Goal: Obtain resource: Download file/media

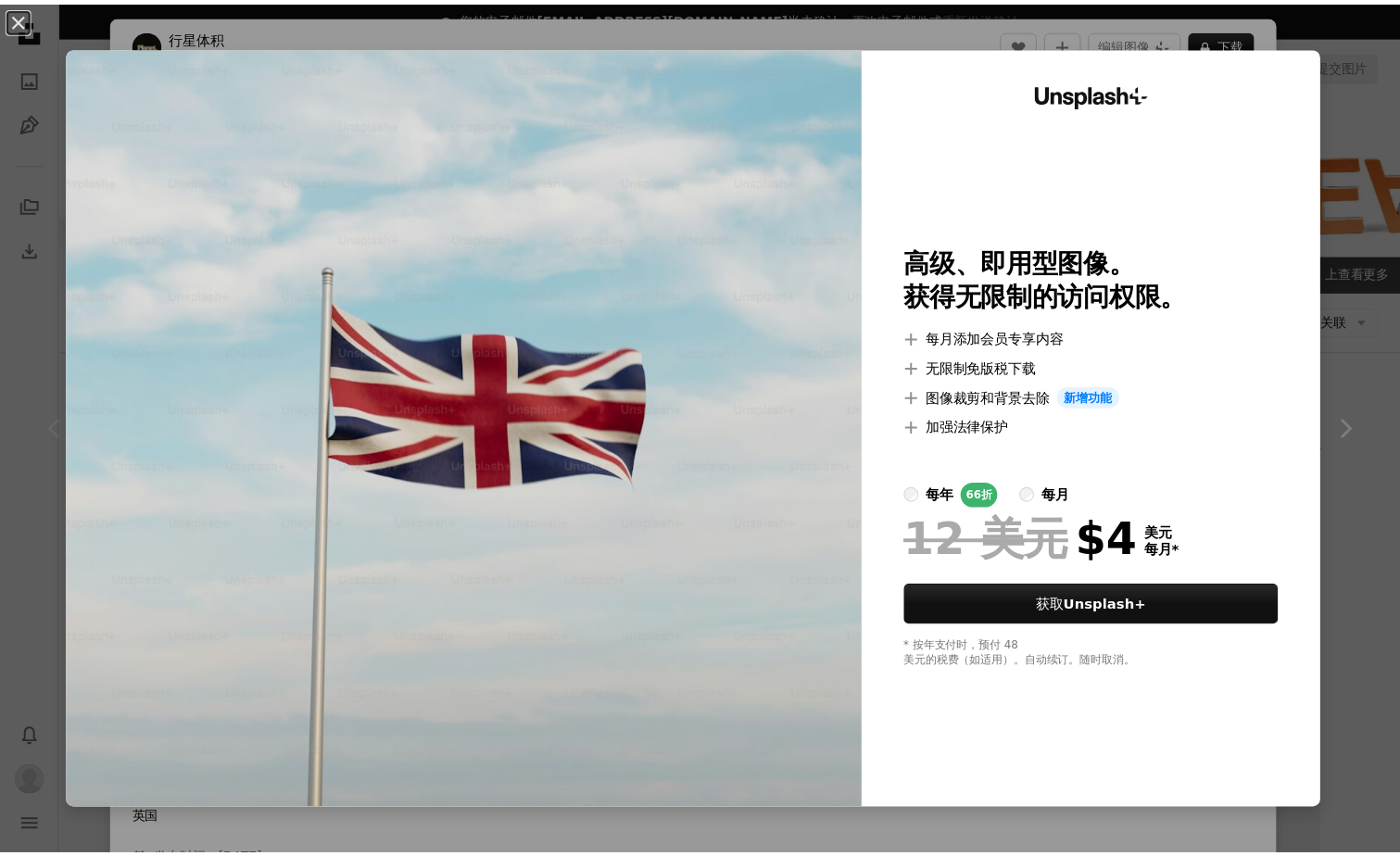
scroll to position [371, 0]
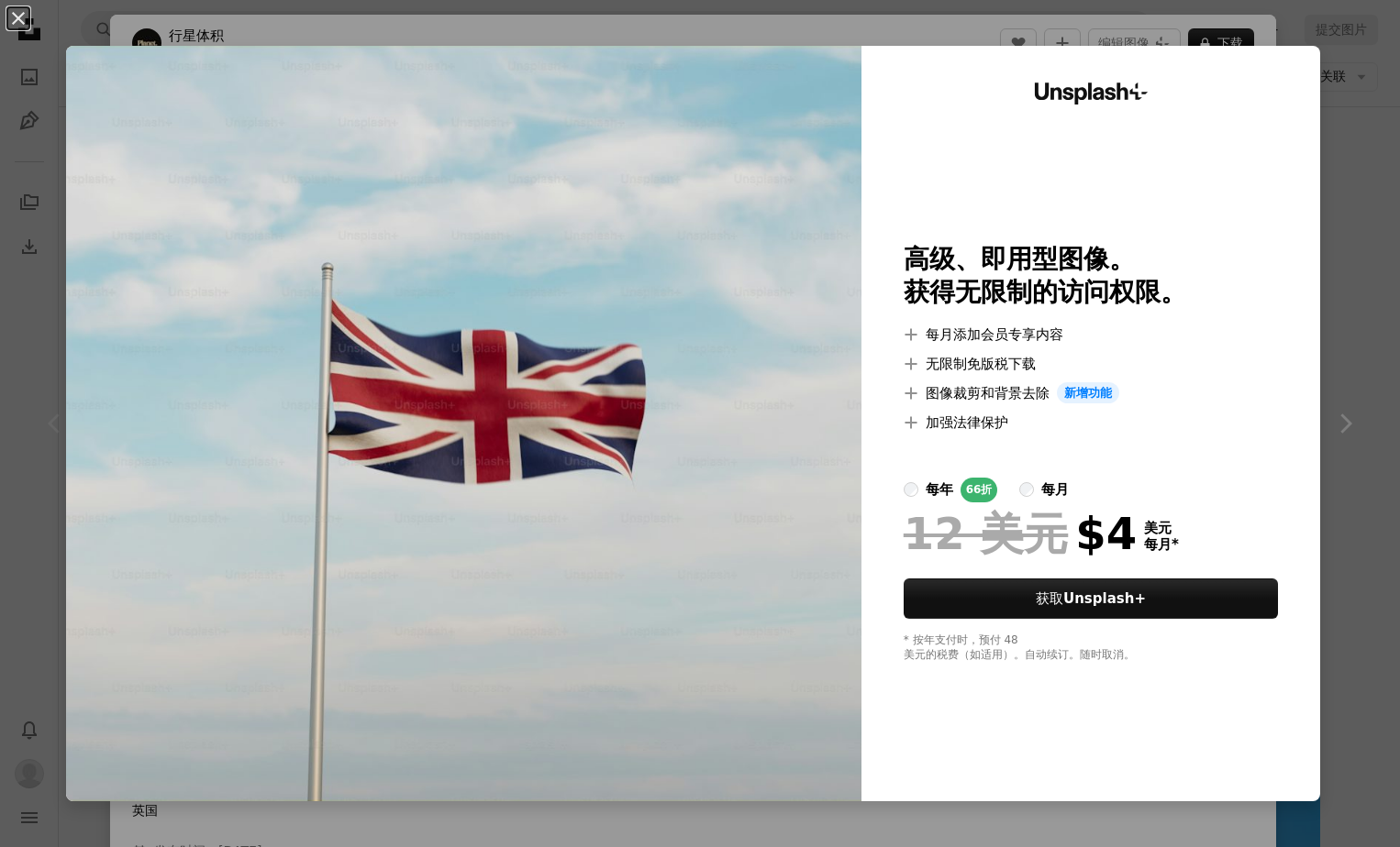
click at [1348, 428] on div "An X shape Unsplash+ 高级、即用型图像。 获得无限制的访问权限。 A plus sign 每月添加会员专享内容 A plus sign 无…" at bounding box center [700, 423] width 1400 height 847
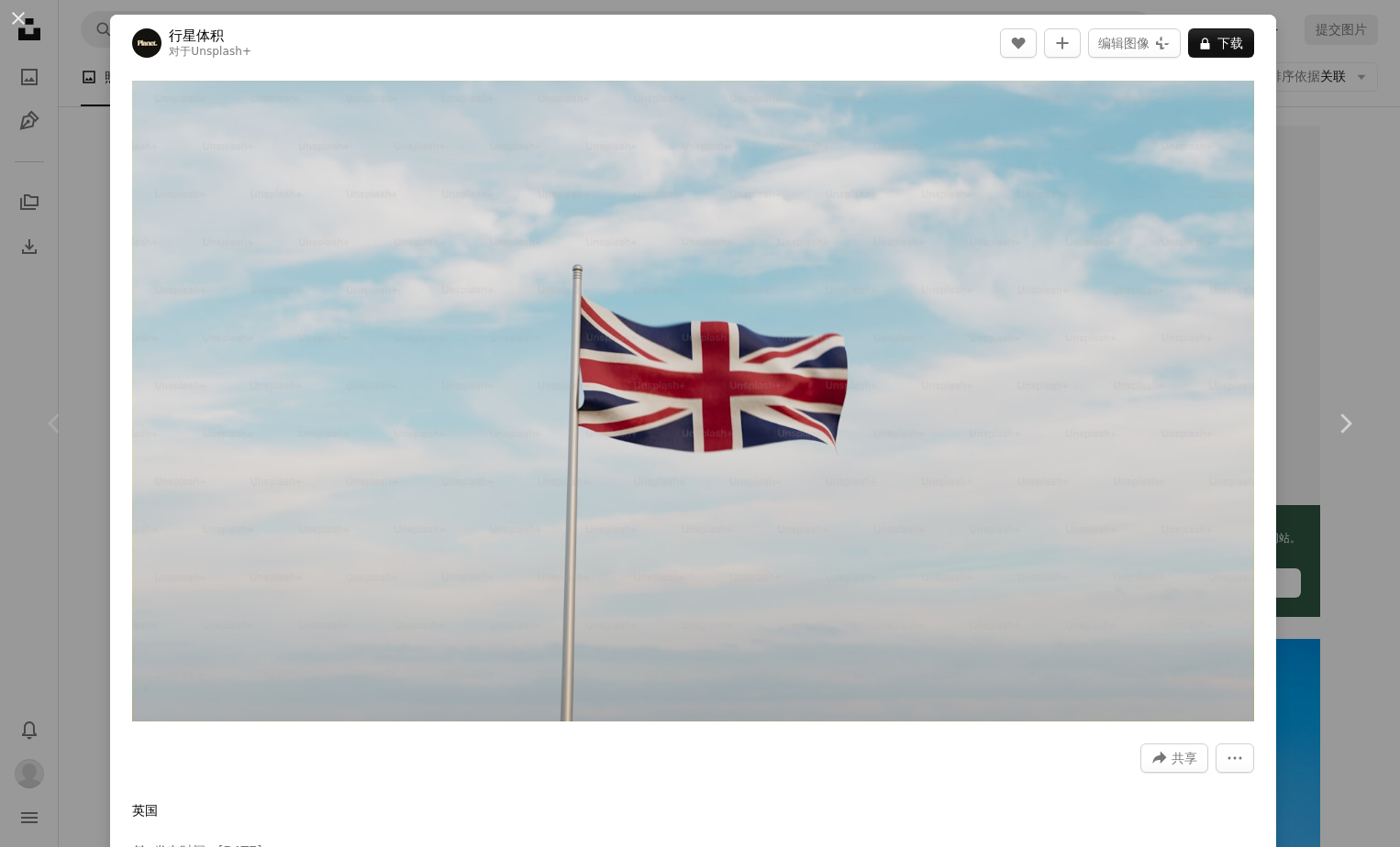
click at [1348, 228] on div "An X shape Chevron left Chevron right 行星体积 对于 Unsplash+ A heart A plus sign 编辑图…" at bounding box center [700, 423] width 1400 height 847
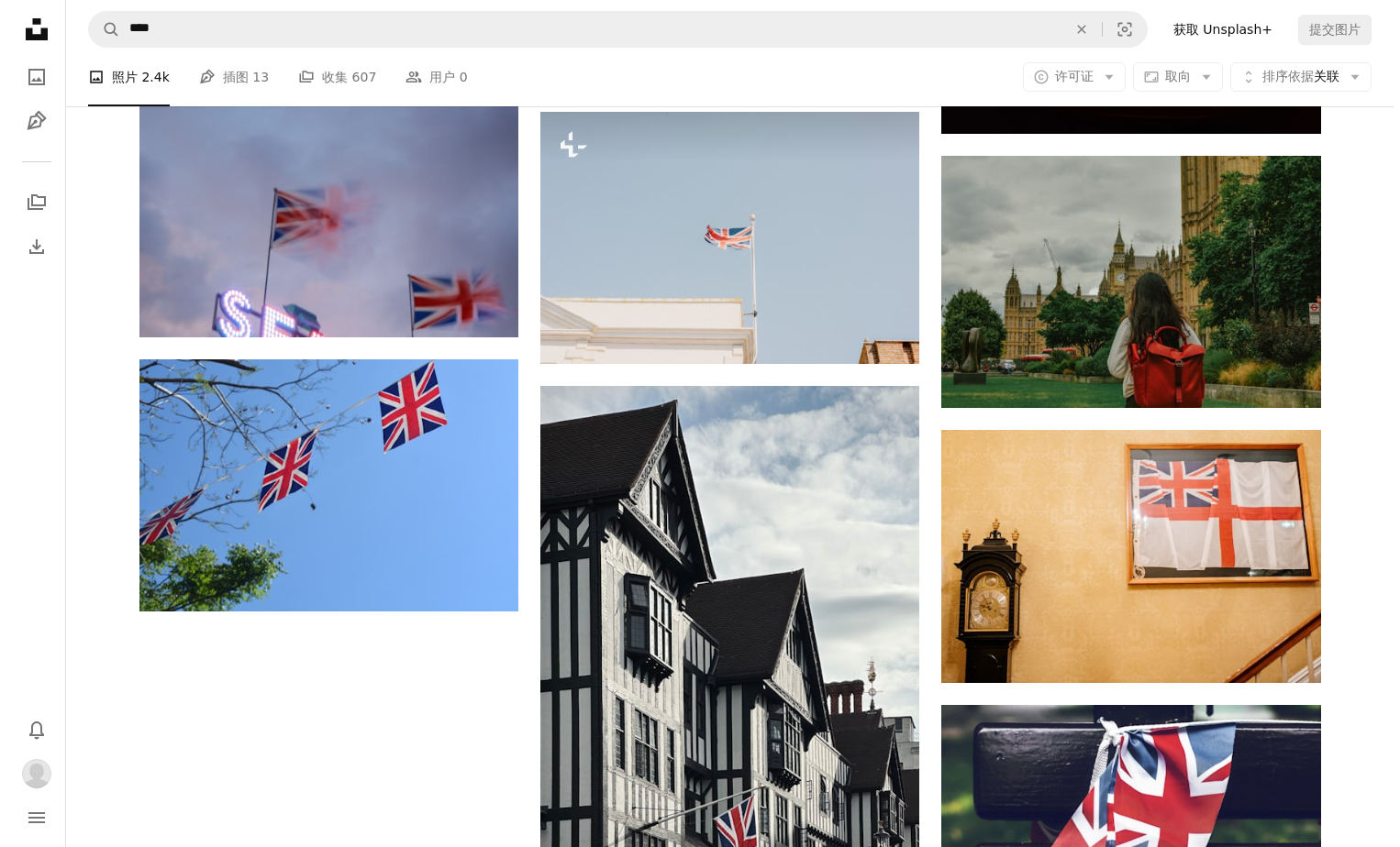
scroll to position [1742, 0]
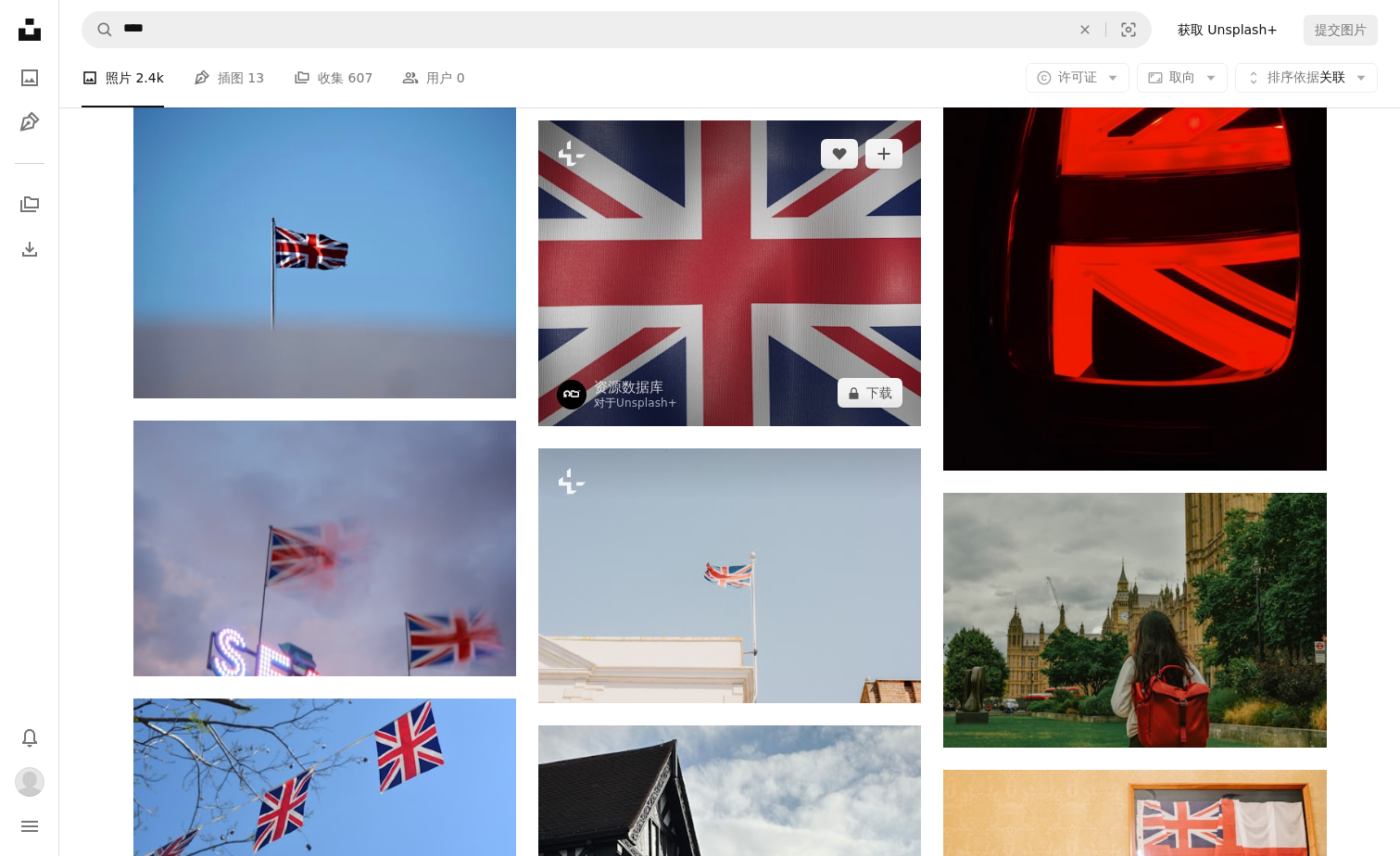
click at [825, 330] on img at bounding box center [730, 273] width 382 height 306
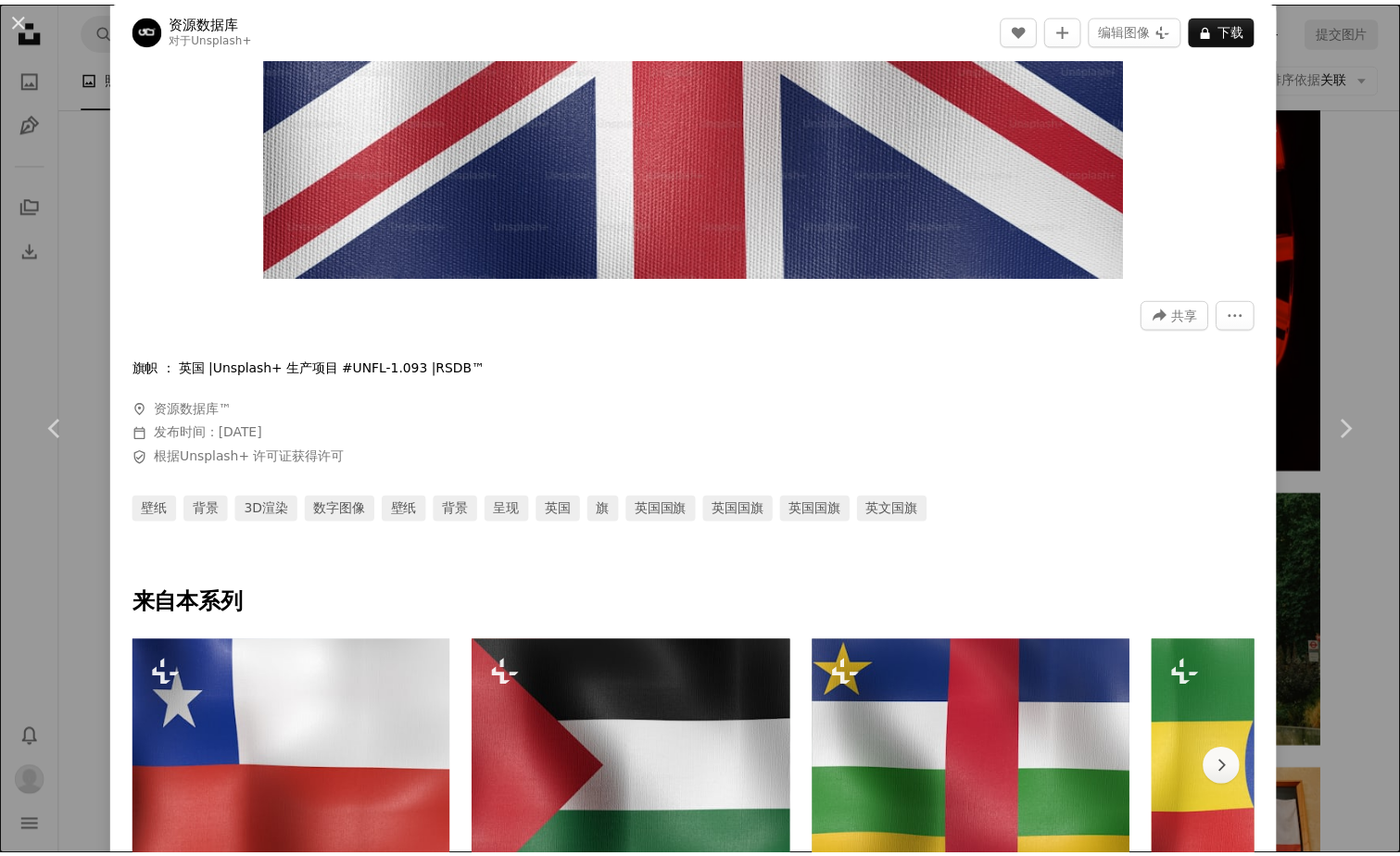
scroll to position [556, 0]
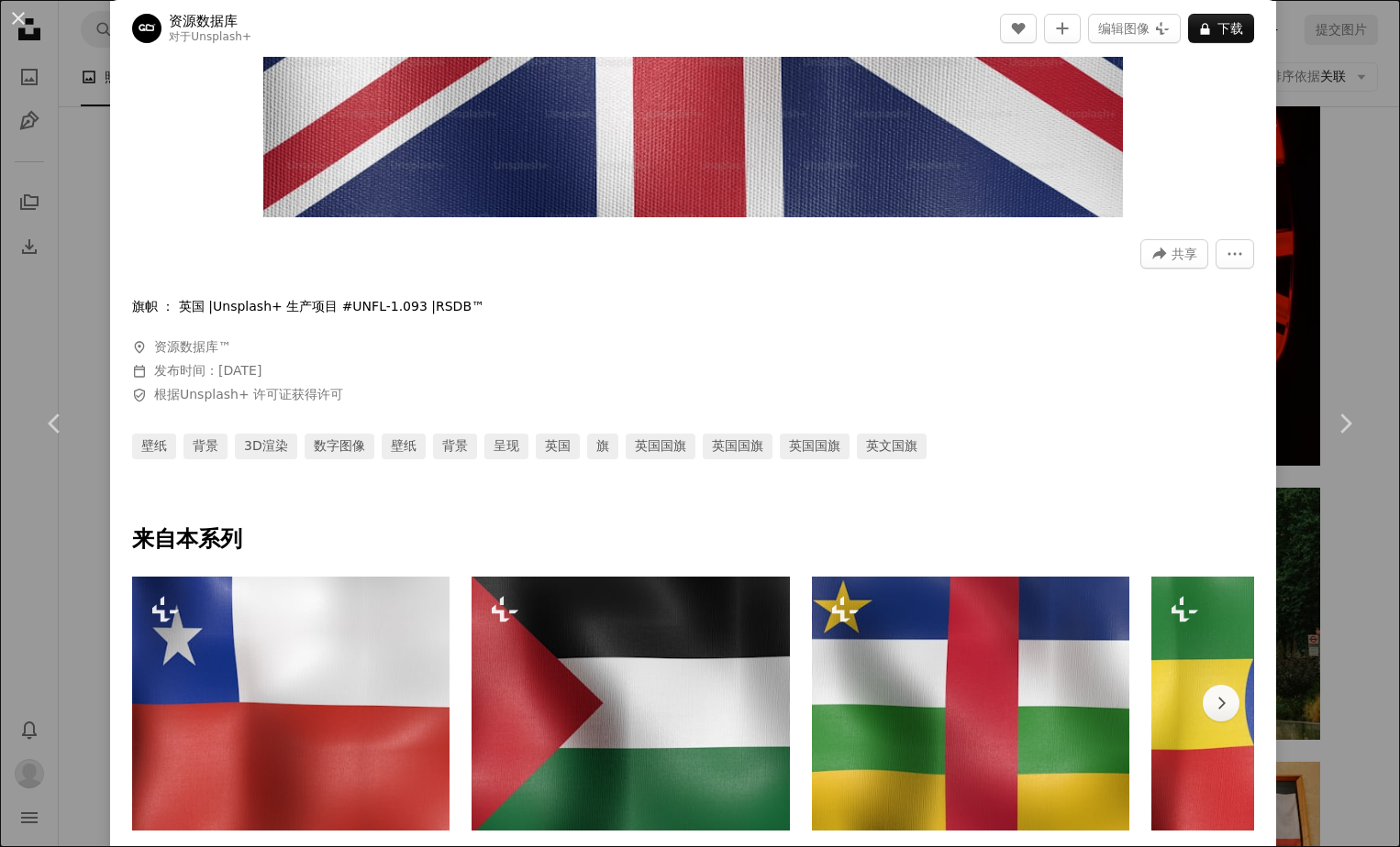
click at [1341, 294] on div "An X shape Chevron left Chevron right 资源数据库 对于 Unsplash+ A heart A plus sign 编辑…" at bounding box center [700, 423] width 1400 height 847
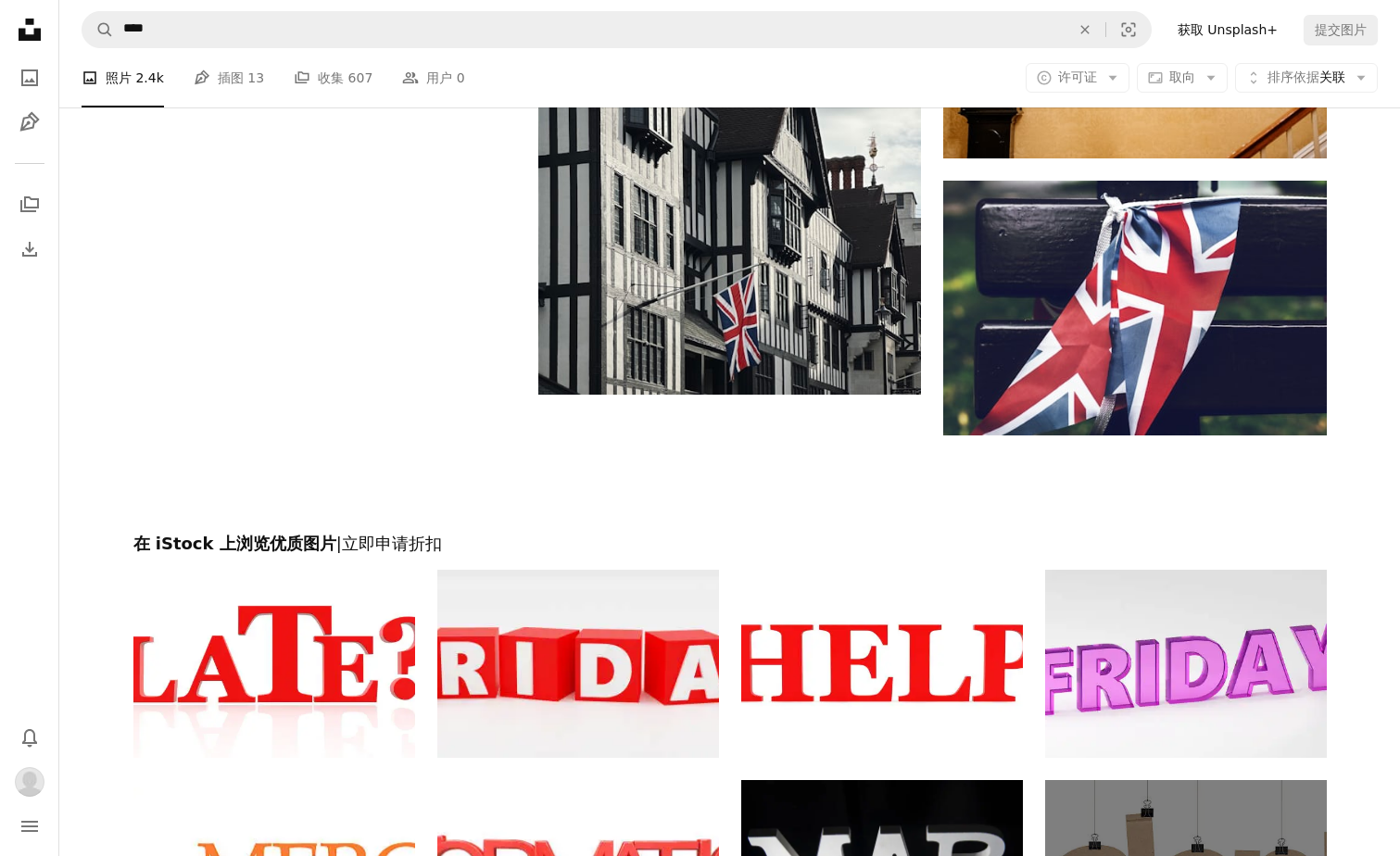
scroll to position [2625, 0]
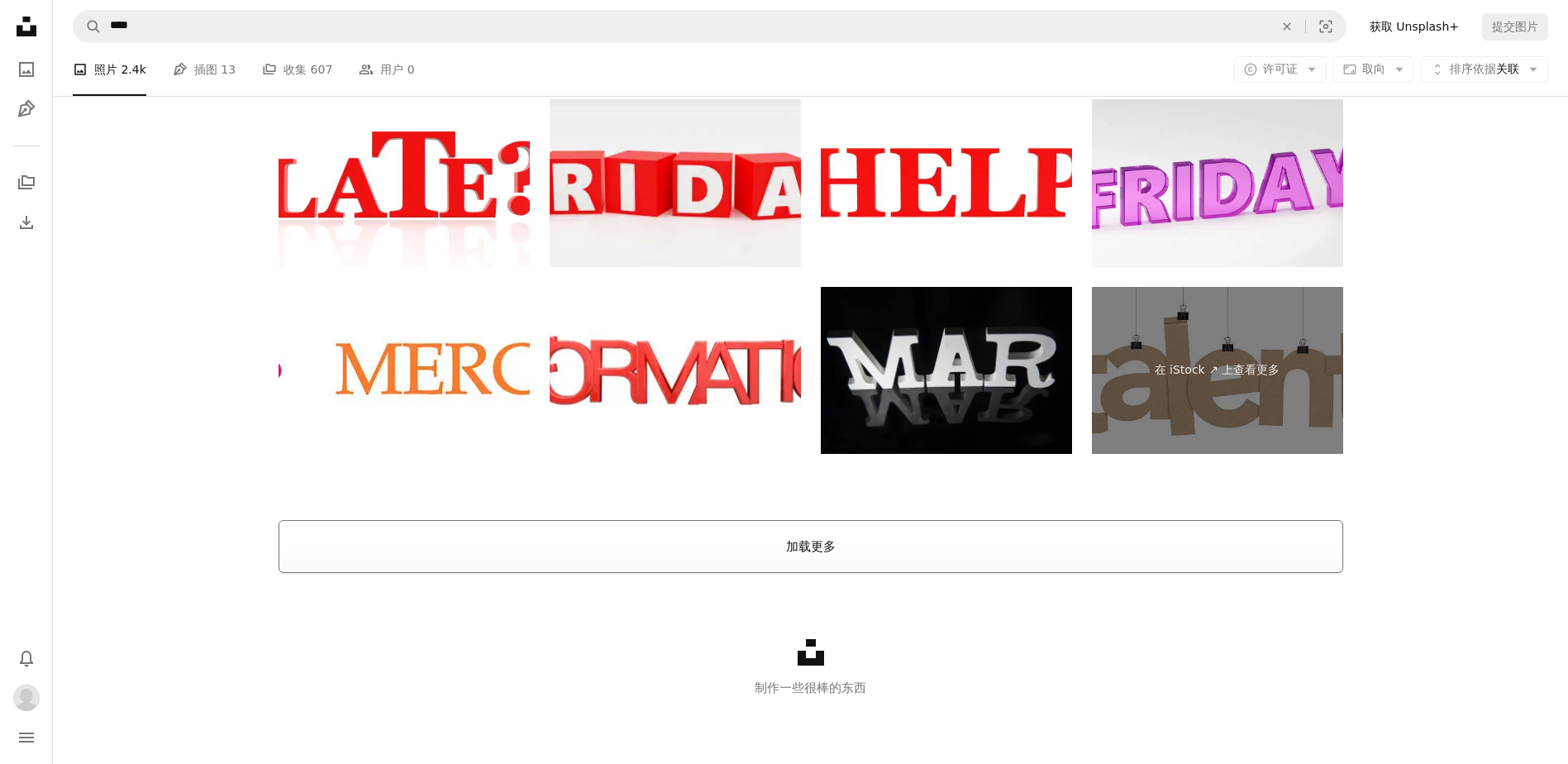
click at [894, 546] on button "加载更多" at bounding box center [811, 546] width 1065 height 53
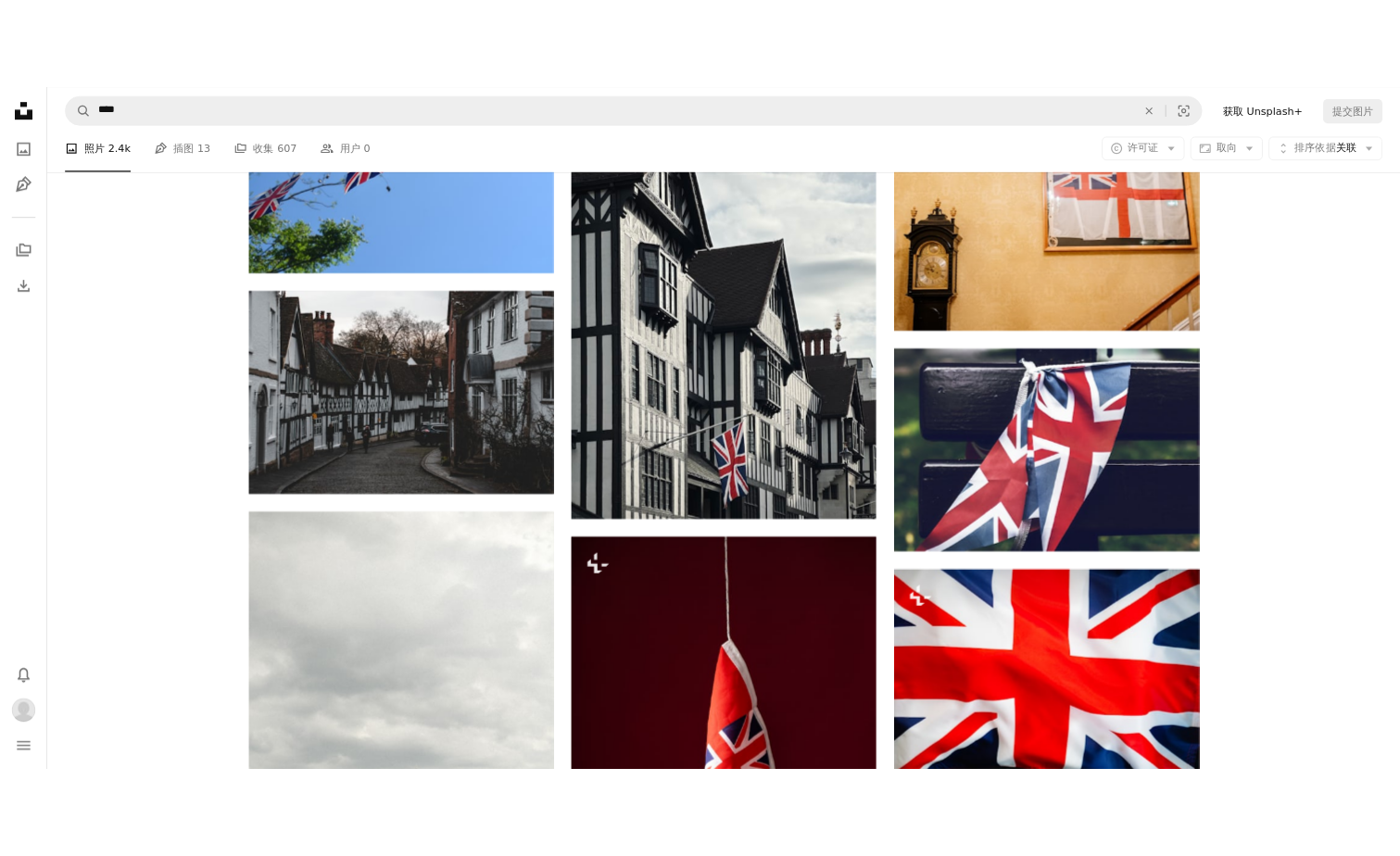
scroll to position [2481, 0]
